Goal: Information Seeking & Learning: Learn about a topic

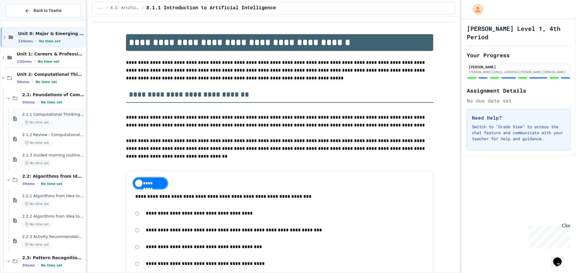
click at [56, 113] on span "2.1.1 Computational Thinking and Problem Solving" at bounding box center [53, 114] width 62 height 5
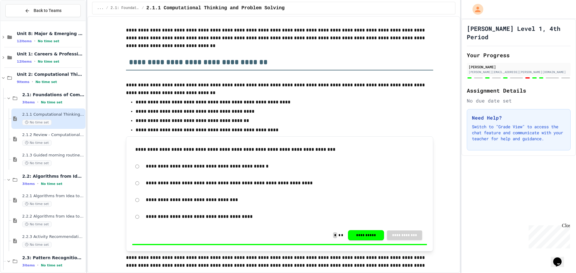
scroll to position [180, 0]
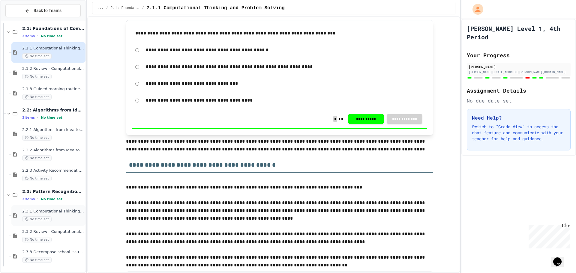
click at [45, 226] on div "2.3.1 Computational Thinking - Your Problem-Solving Toolkit No time set" at bounding box center [48, 216] width 74 height 20
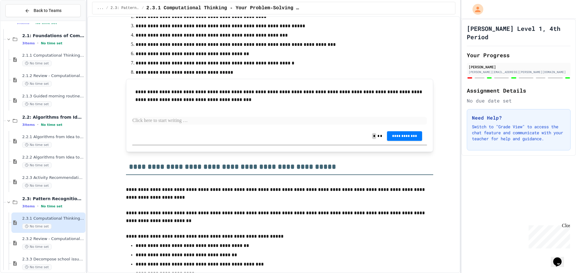
scroll to position [1321, 0]
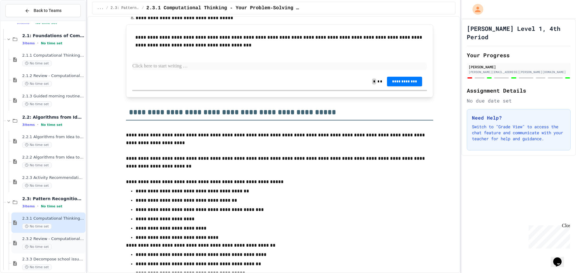
click at [73, 236] on div "2.3.2 Review - Computational Thinking - Your Problem-Solving Toolkit No time set" at bounding box center [48, 243] width 74 height 20
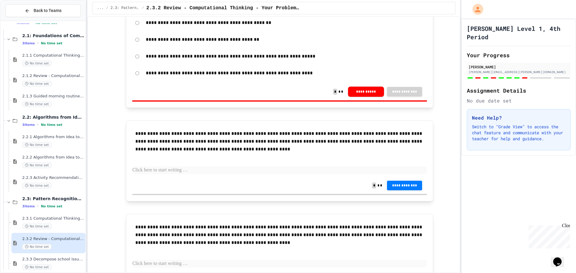
scroll to position [1124, 0]
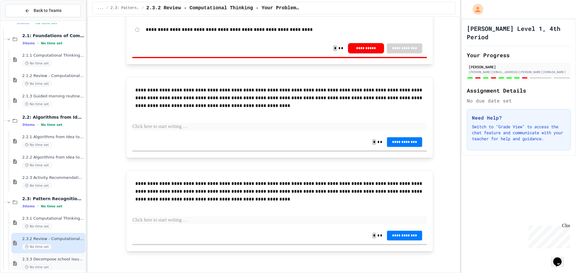
click at [56, 257] on div "2.3.3 Decompose school issue using CT No time set" at bounding box center [48, 264] width 74 height 20
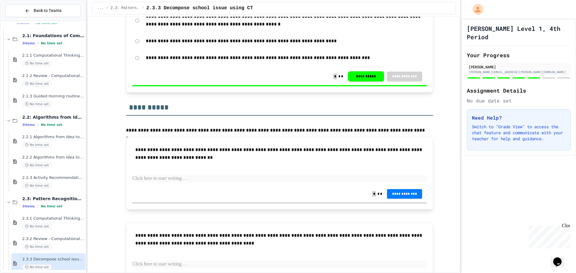
scroll to position [987, 0]
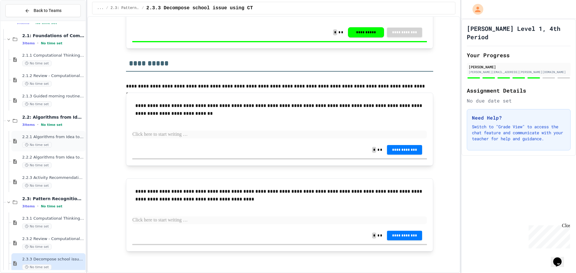
click at [48, 132] on div "2.2.1 Algorithms from Idea to Flowchart No time set" at bounding box center [48, 141] width 74 height 20
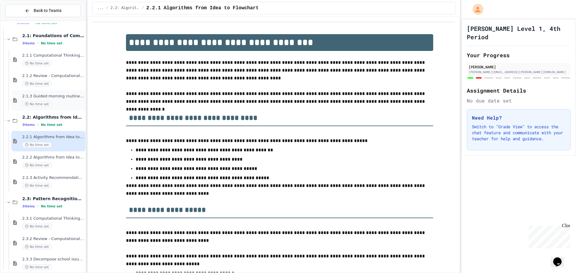
click at [52, 101] on div "No time set" at bounding box center [53, 104] width 62 height 6
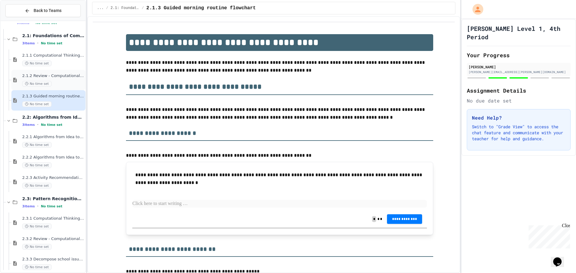
click at [64, 75] on span "2.1.2 Review - Computational Thinking and Problem Solving" at bounding box center [53, 76] width 62 height 5
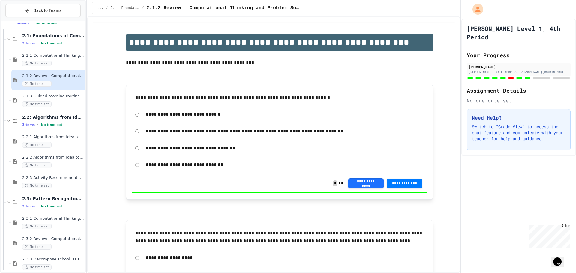
click at [71, 60] on div "2.1.1 Computational Thinking and Problem Solving No time set" at bounding box center [53, 59] width 62 height 13
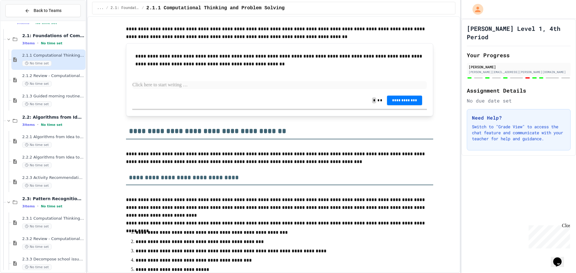
scroll to position [390, 0]
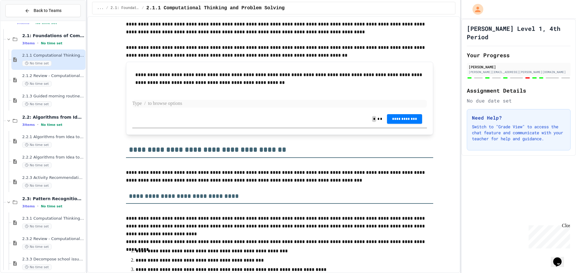
click at [169, 103] on p at bounding box center [279, 104] width 295 height 8
click at [298, 102] on p at bounding box center [279, 104] width 295 height 8
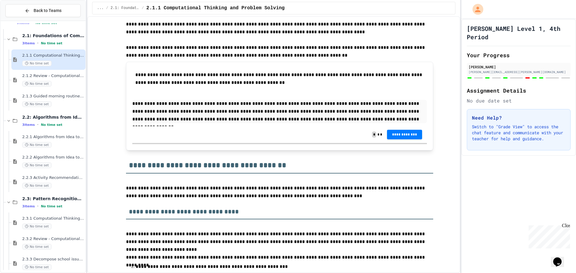
click at [417, 143] on div "**********" at bounding box center [279, 106] width 295 height 76
click at [407, 137] on button "**********" at bounding box center [404, 135] width 35 height 10
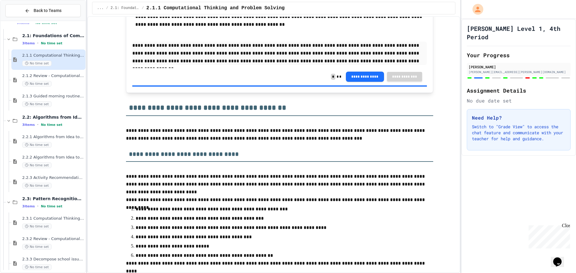
scroll to position [540, 0]
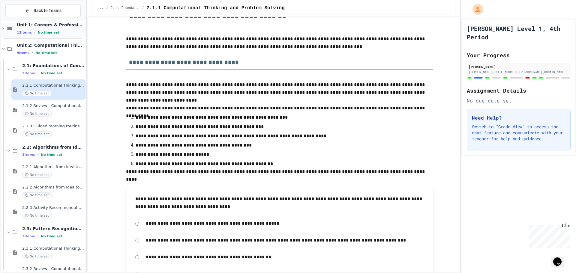
click at [57, 29] on div "Unit 1: Careers & Professionalism 12 items • No time set" at bounding box center [51, 28] width 68 height 13
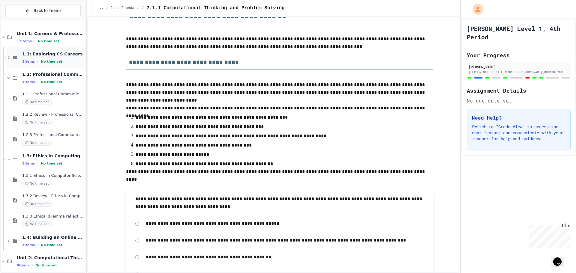
click at [56, 48] on div "1.1: Exploring CS Careers 3 items • No time set" at bounding box center [46, 57] width 80 height 20
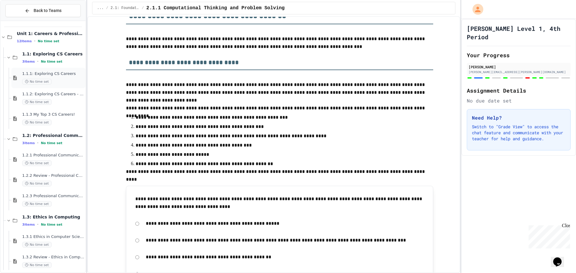
click at [66, 79] on div "No time set" at bounding box center [53, 82] width 62 height 6
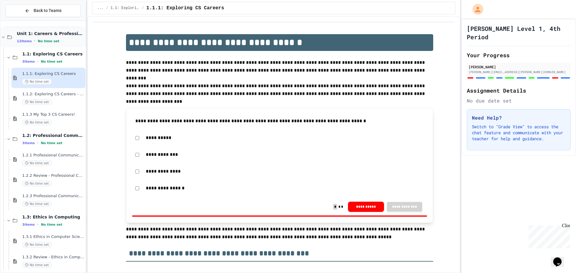
click at [71, 41] on div "12 items • No time set" at bounding box center [51, 41] width 68 height 5
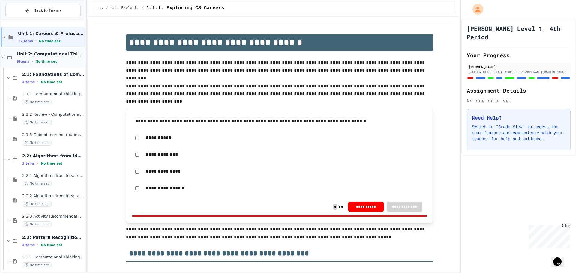
click at [67, 61] on div "9 items • No time set" at bounding box center [51, 61] width 68 height 5
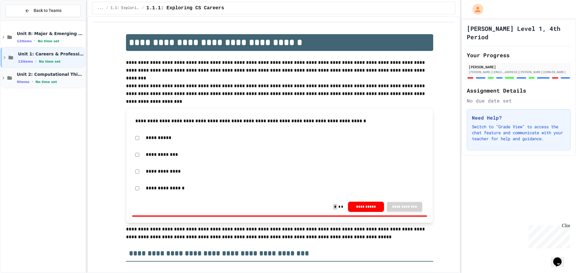
click at [51, 77] on div "Unit 2: Computational Thinking & Problem-Solving 9 items • No time set" at bounding box center [51, 78] width 68 height 13
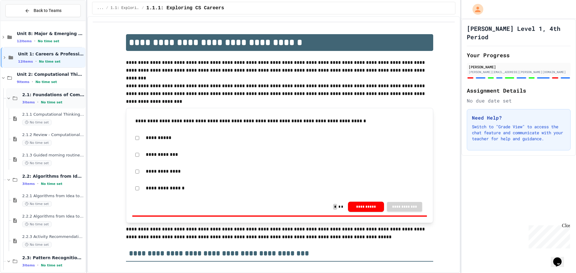
click at [50, 95] on span "2.1: Foundations of Computational Thinking" at bounding box center [53, 94] width 62 height 5
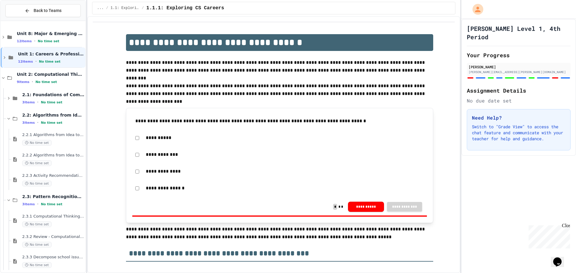
click at [53, 103] on span "No time set" at bounding box center [52, 103] width 22 height 4
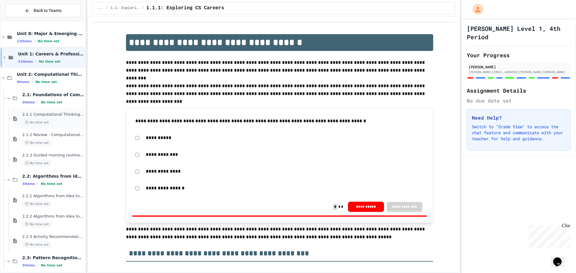
click at [51, 118] on div "2.1.1 Computational Thinking and Problem Solving No time set" at bounding box center [53, 118] width 62 height 13
